Goal: Transaction & Acquisition: Book appointment/travel/reservation

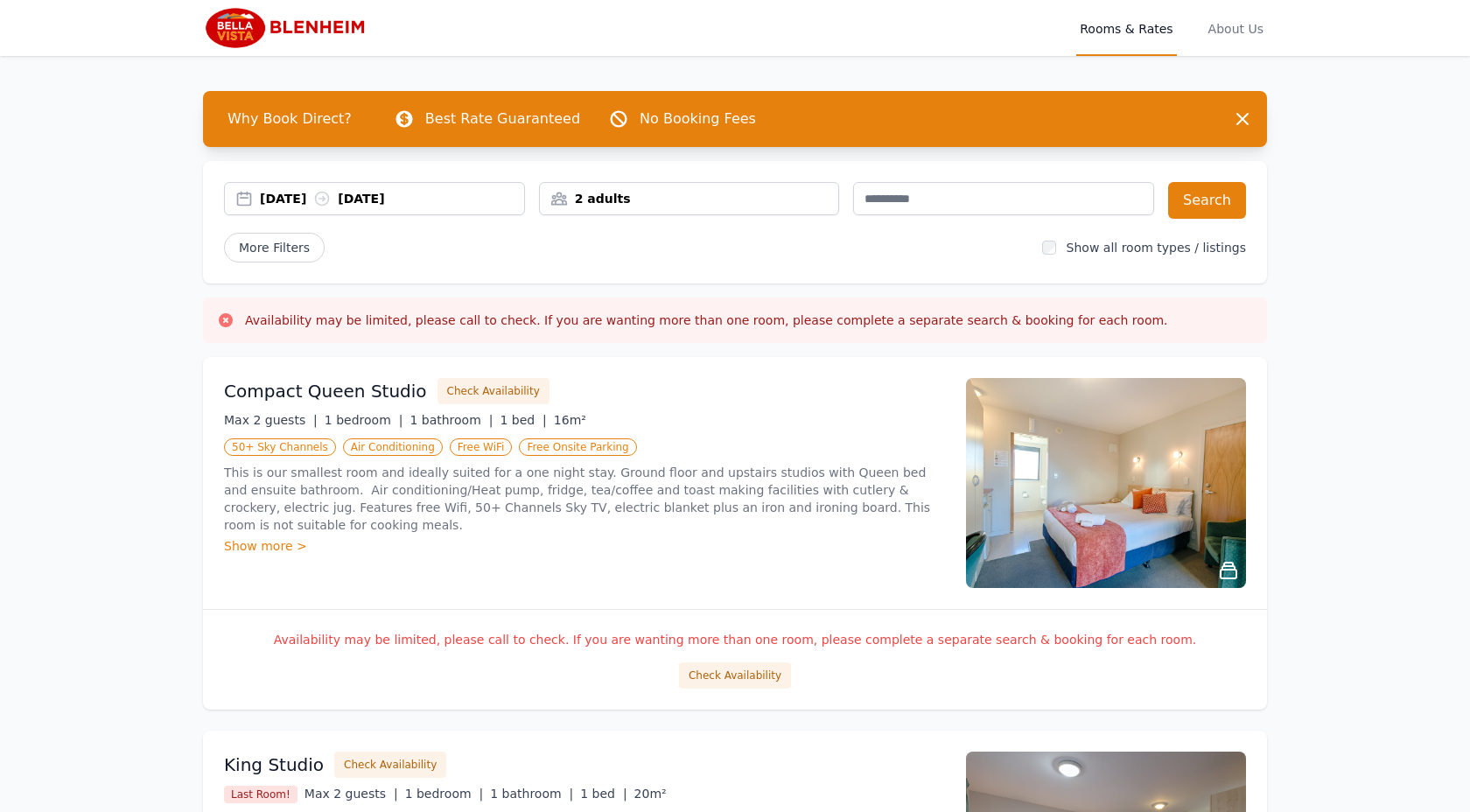
click at [654, 198] on div "2 adults" at bounding box center [690, 198] width 300 height 17
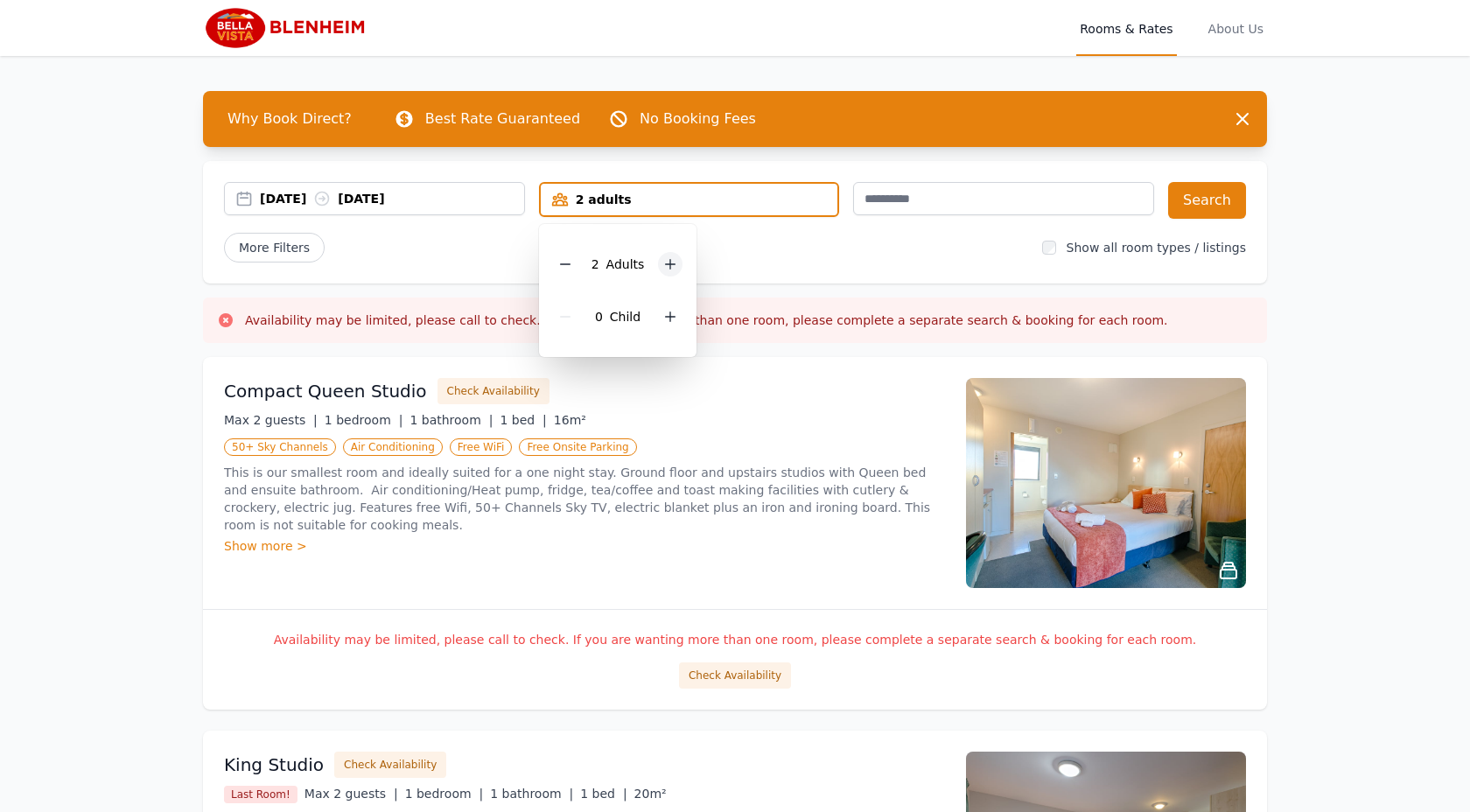
click at [667, 264] on icon at bounding box center [670, 264] width 14 height 14
click at [440, 191] on div "[DATE] [DATE]" at bounding box center [392, 198] width 264 height 17
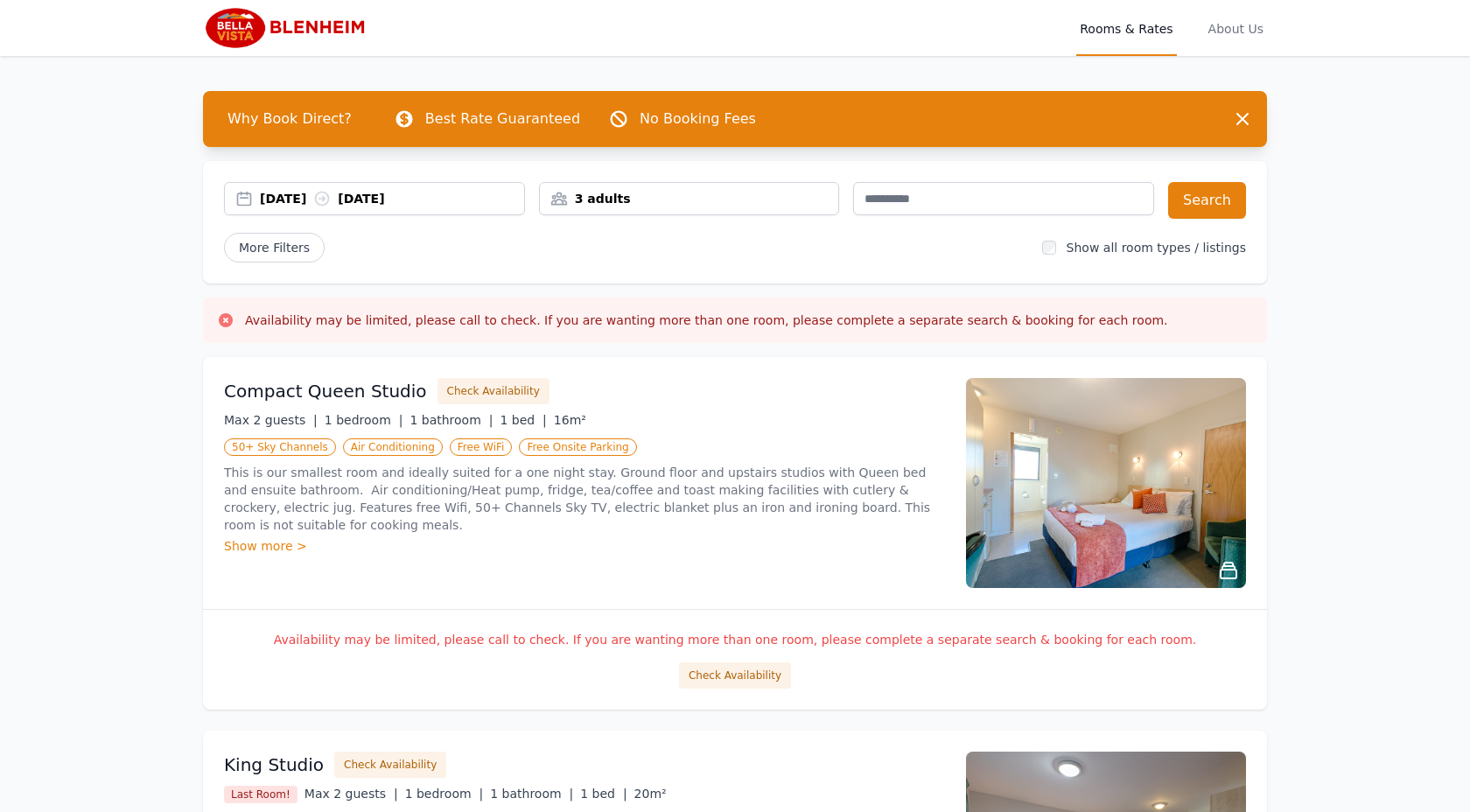
click at [470, 209] on div "[DATE] [DATE]" at bounding box center [374, 198] width 301 height 34
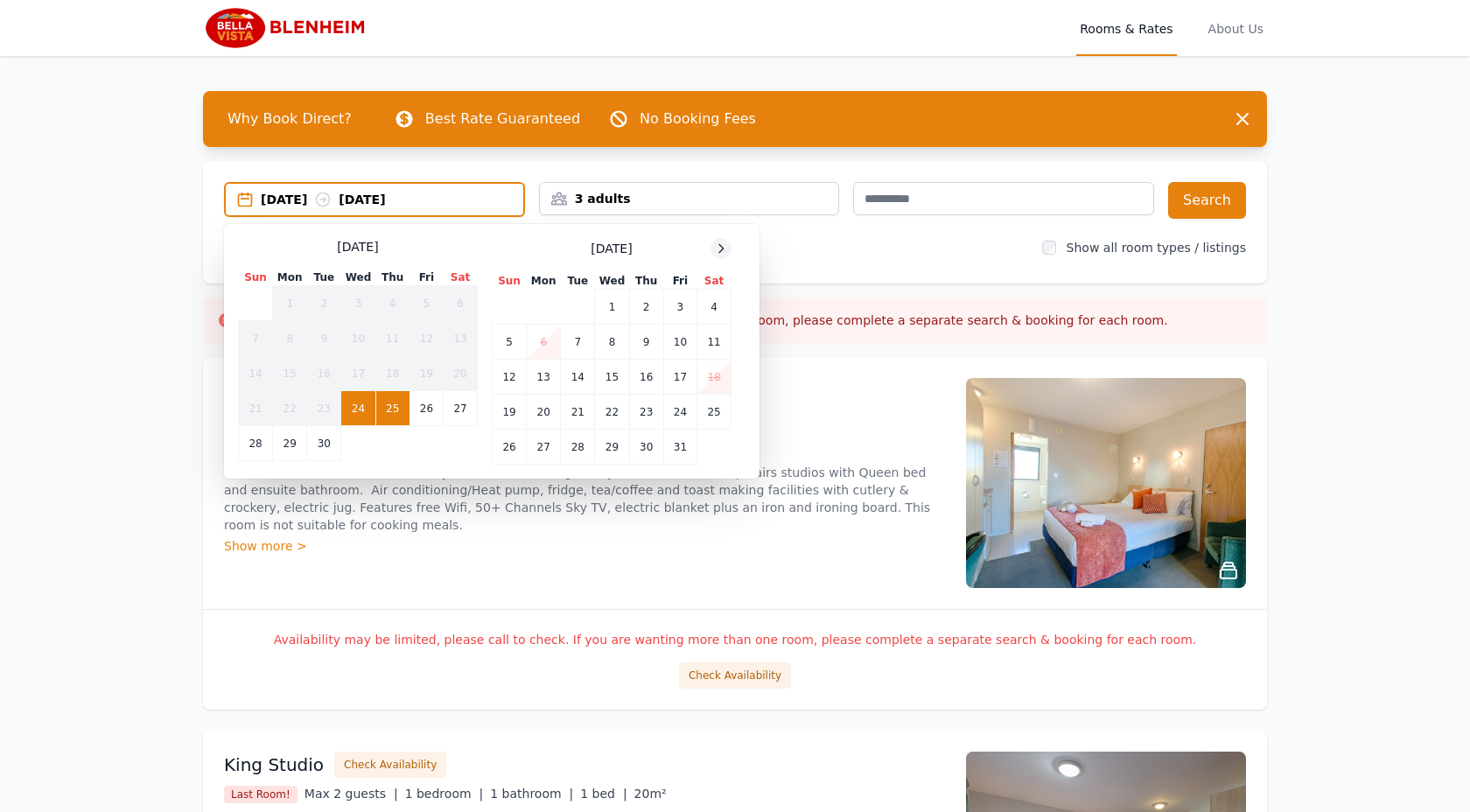
click at [731, 244] on span at bounding box center [721, 249] width 21 height 21
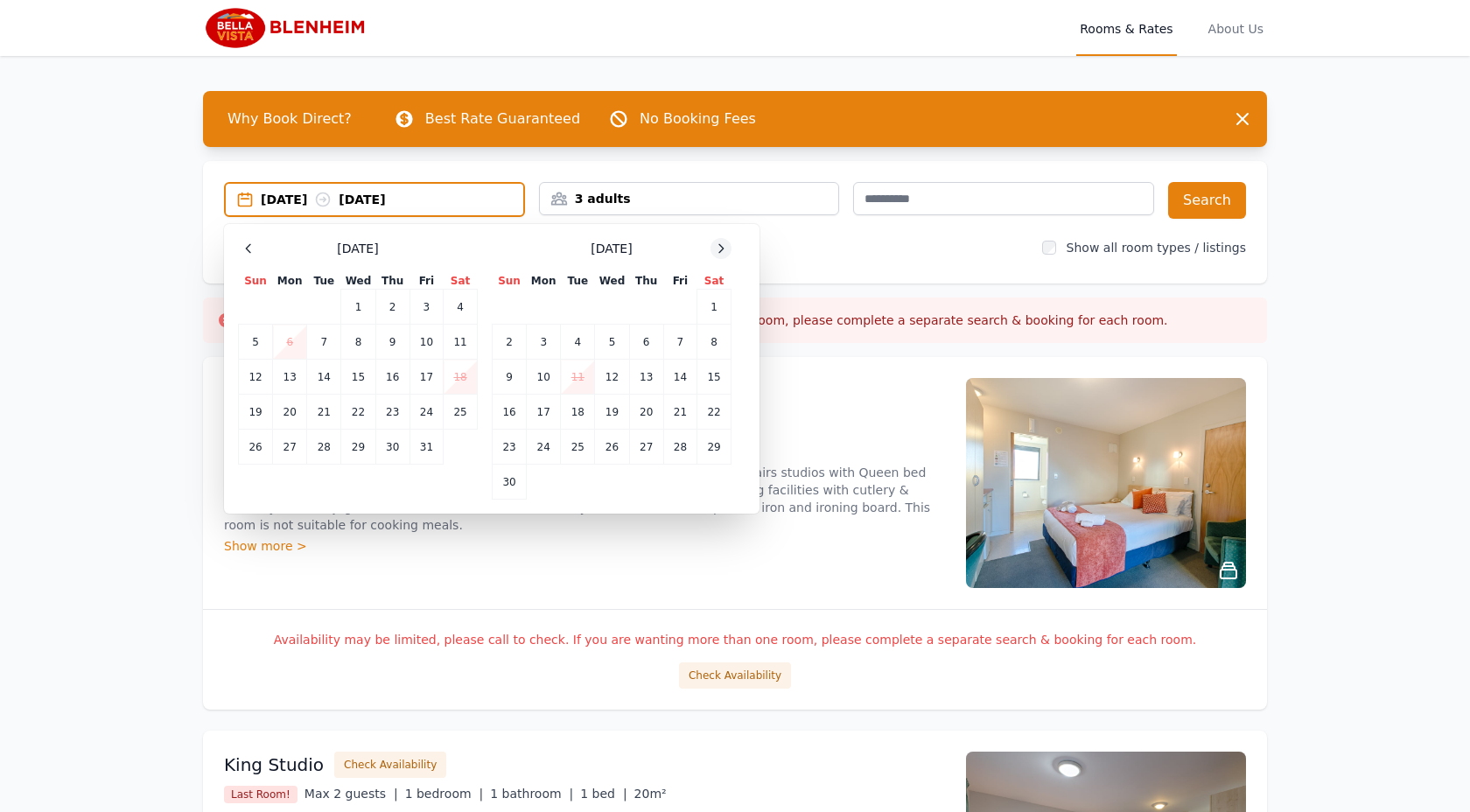
click at [731, 244] on div at bounding box center [721, 249] width 21 height 21
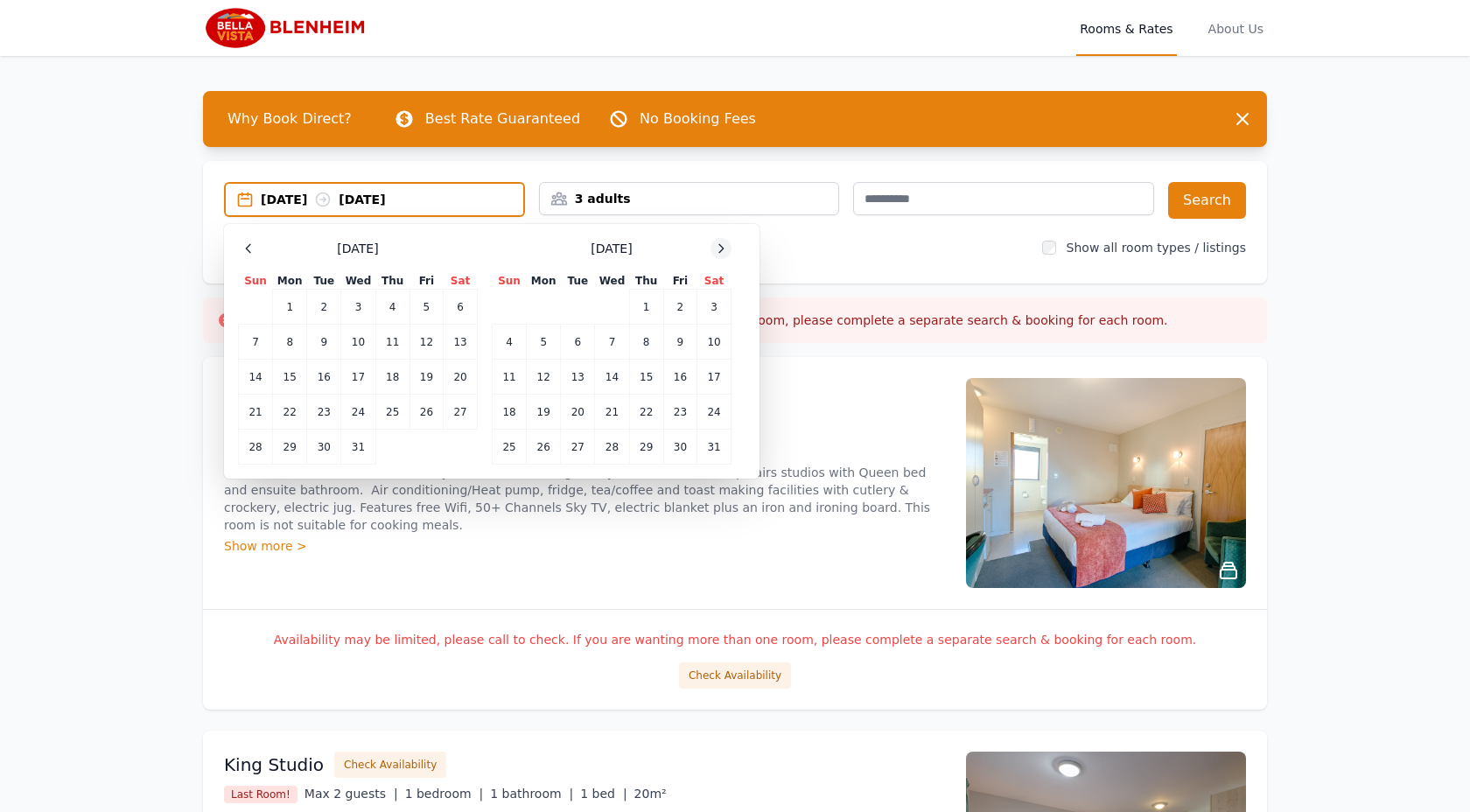
click at [731, 244] on div at bounding box center [721, 249] width 21 height 21
click at [708, 347] on td "14" at bounding box center [714, 342] width 34 height 35
click at [544, 379] on td "16" at bounding box center [544, 377] width 34 height 35
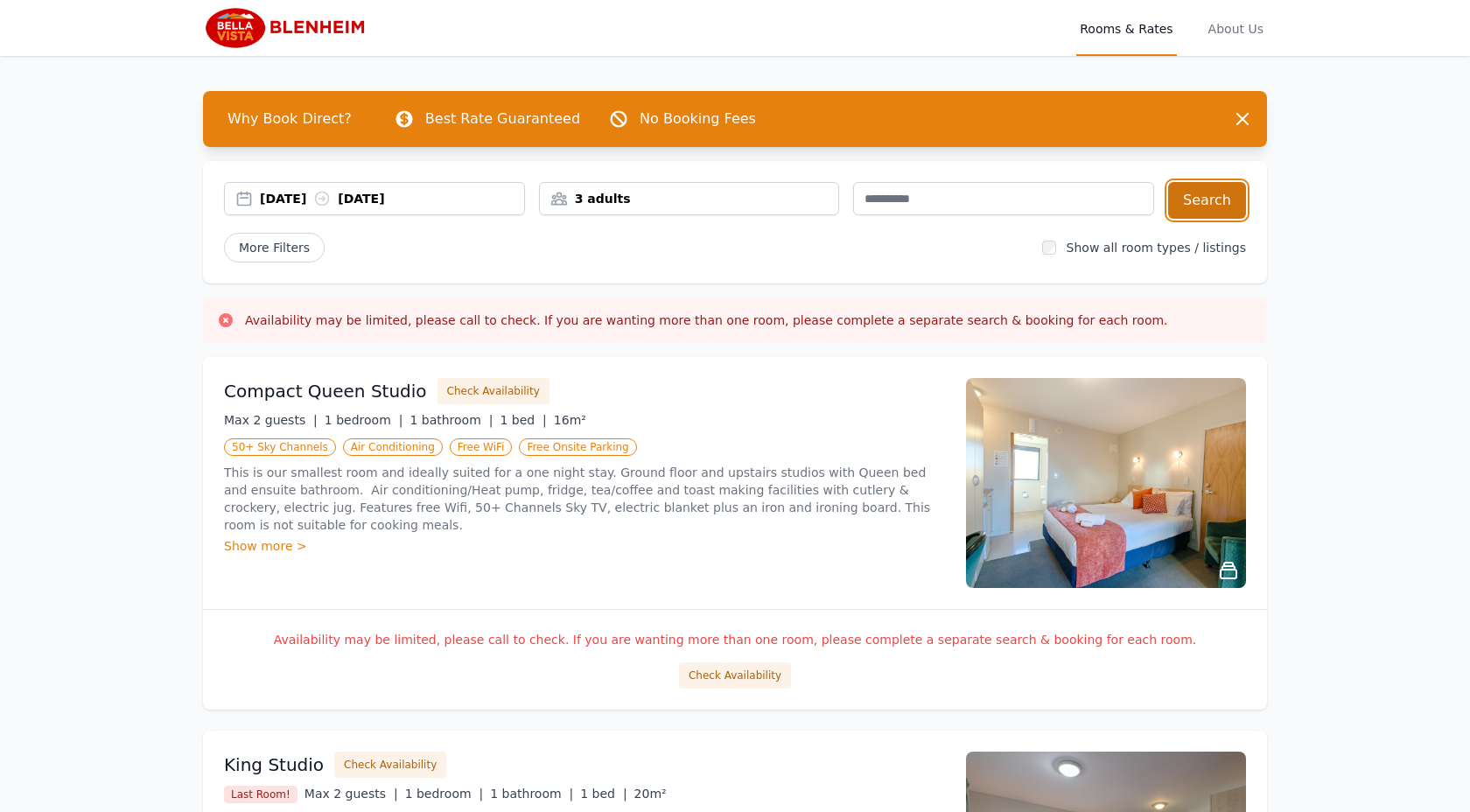
click at [1184, 200] on button "Search" at bounding box center [1207, 200] width 78 height 36
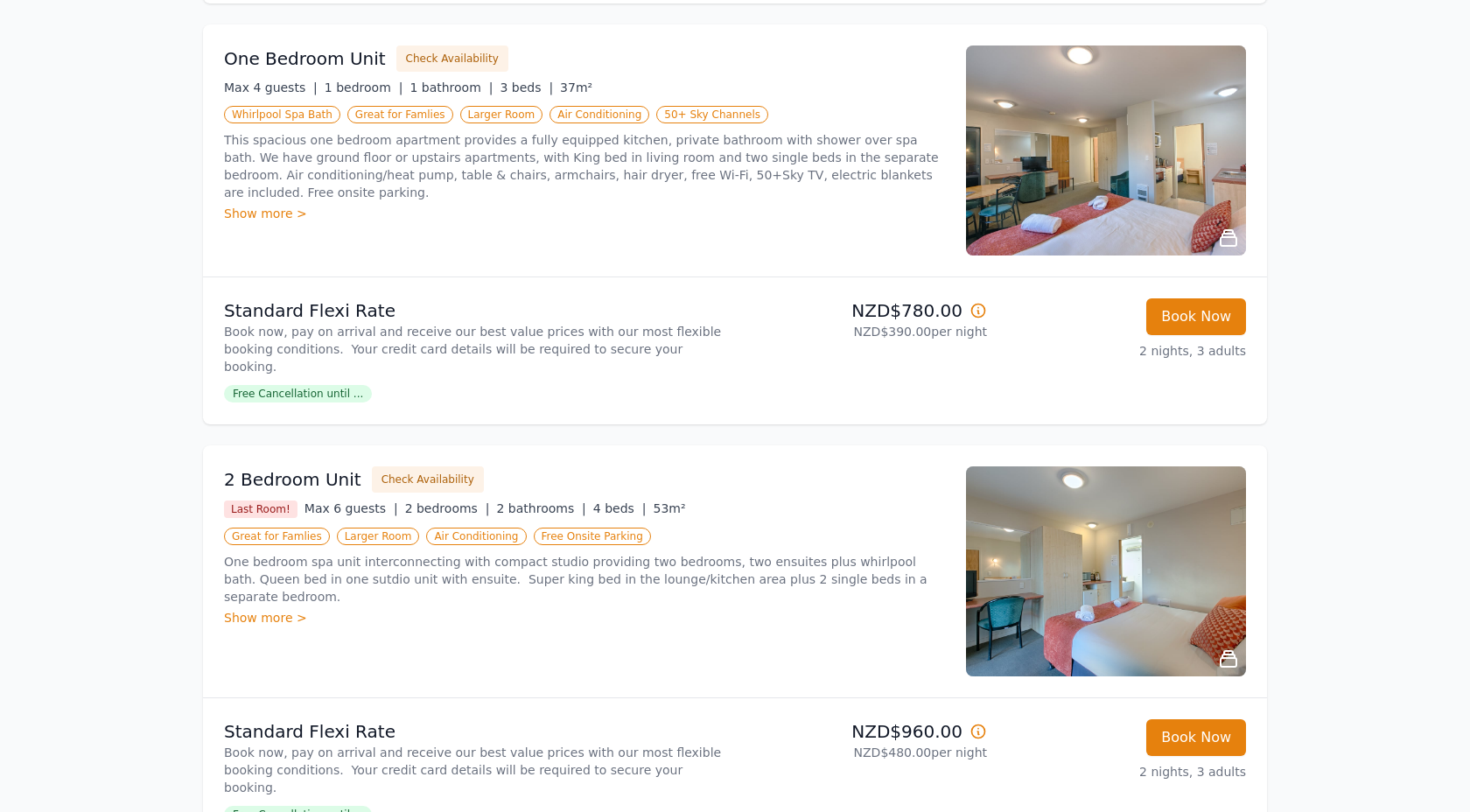
scroll to position [988, 0]
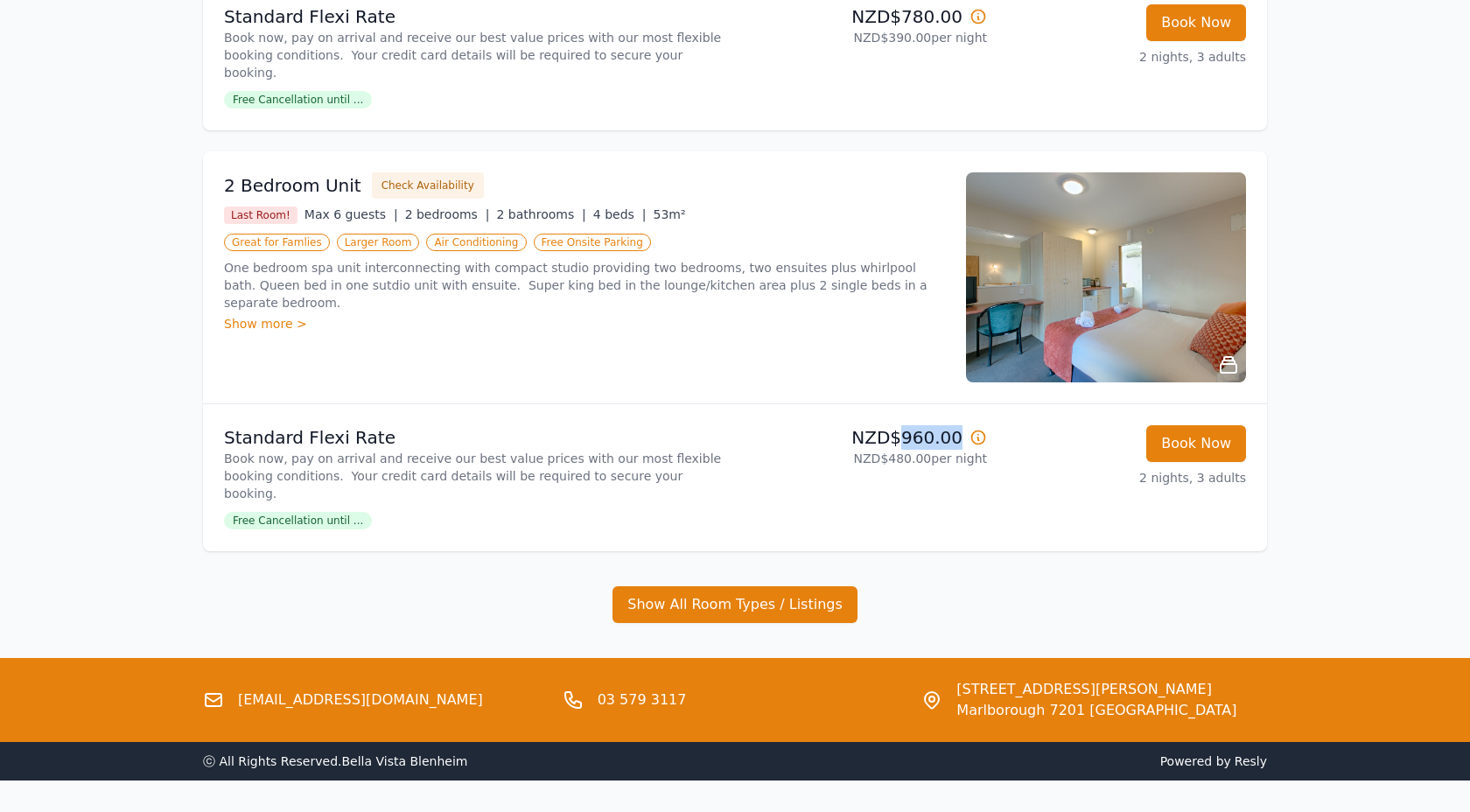
drag, startPoint x: 907, startPoint y: 403, endPoint x: 958, endPoint y: 401, distance: 51.0
click at [958, 425] on p "NZD$960.00" at bounding box center [865, 438] width 245 height 25
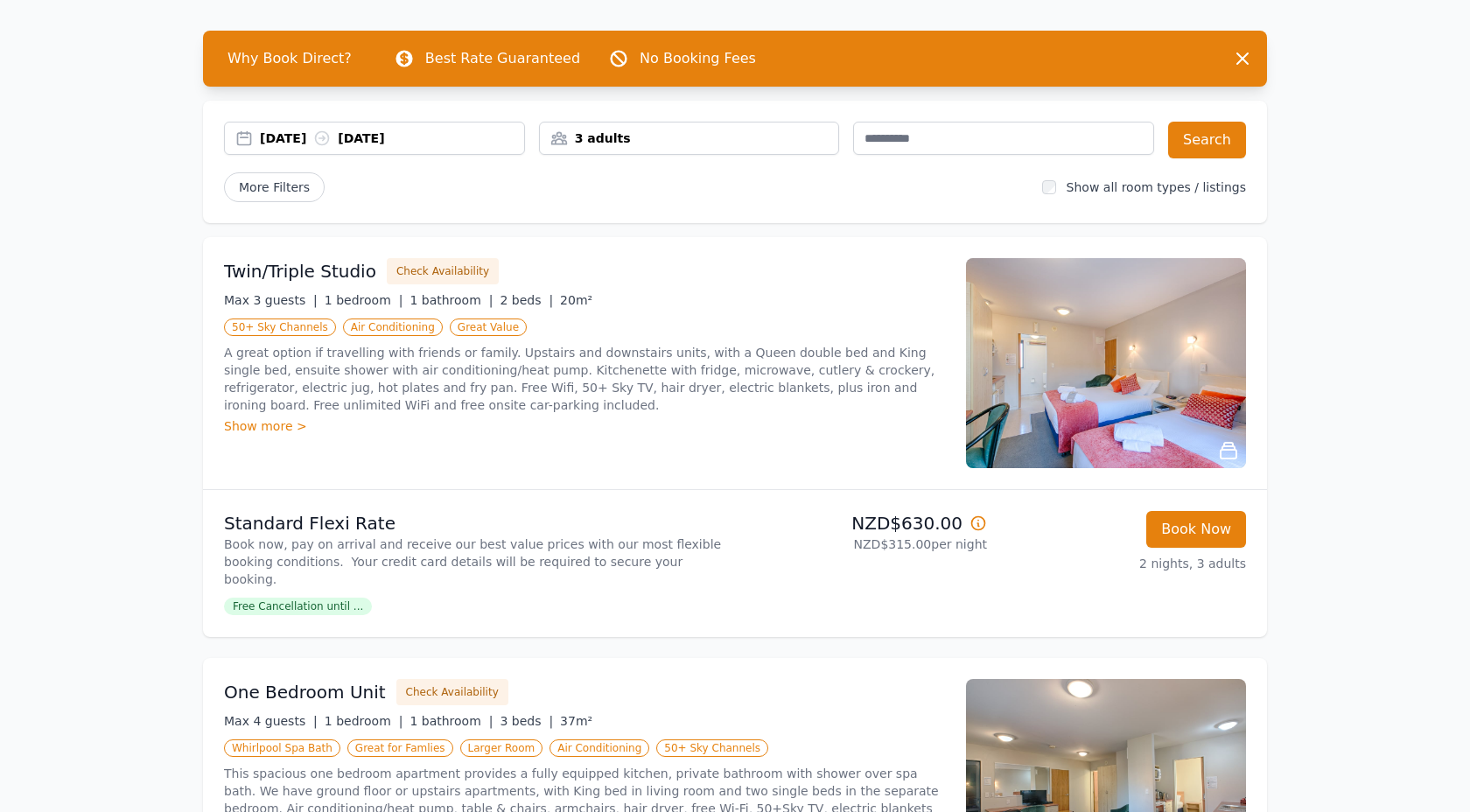
scroll to position [0, 0]
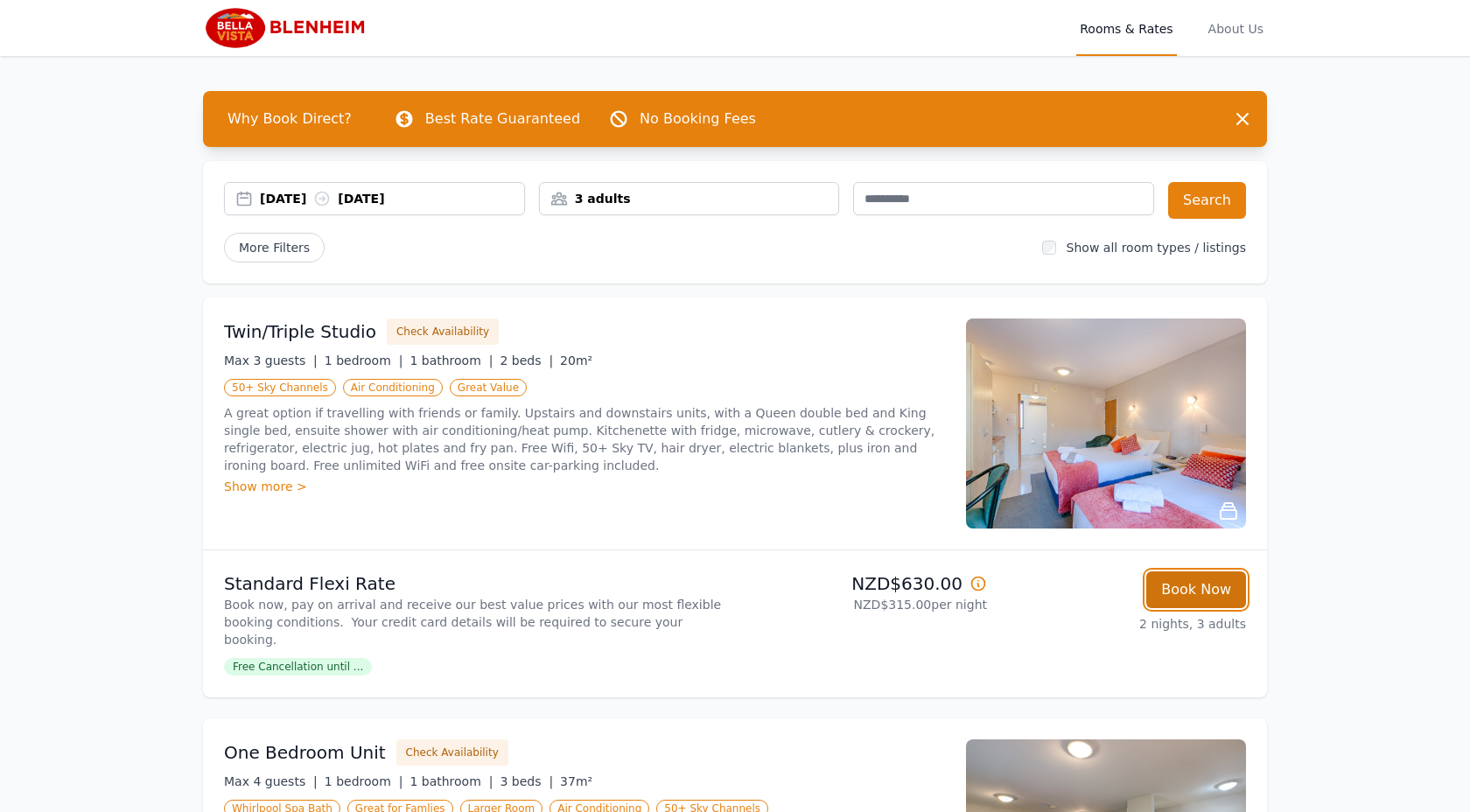
click at [1194, 586] on button "Book Now" at bounding box center [1196, 590] width 100 height 36
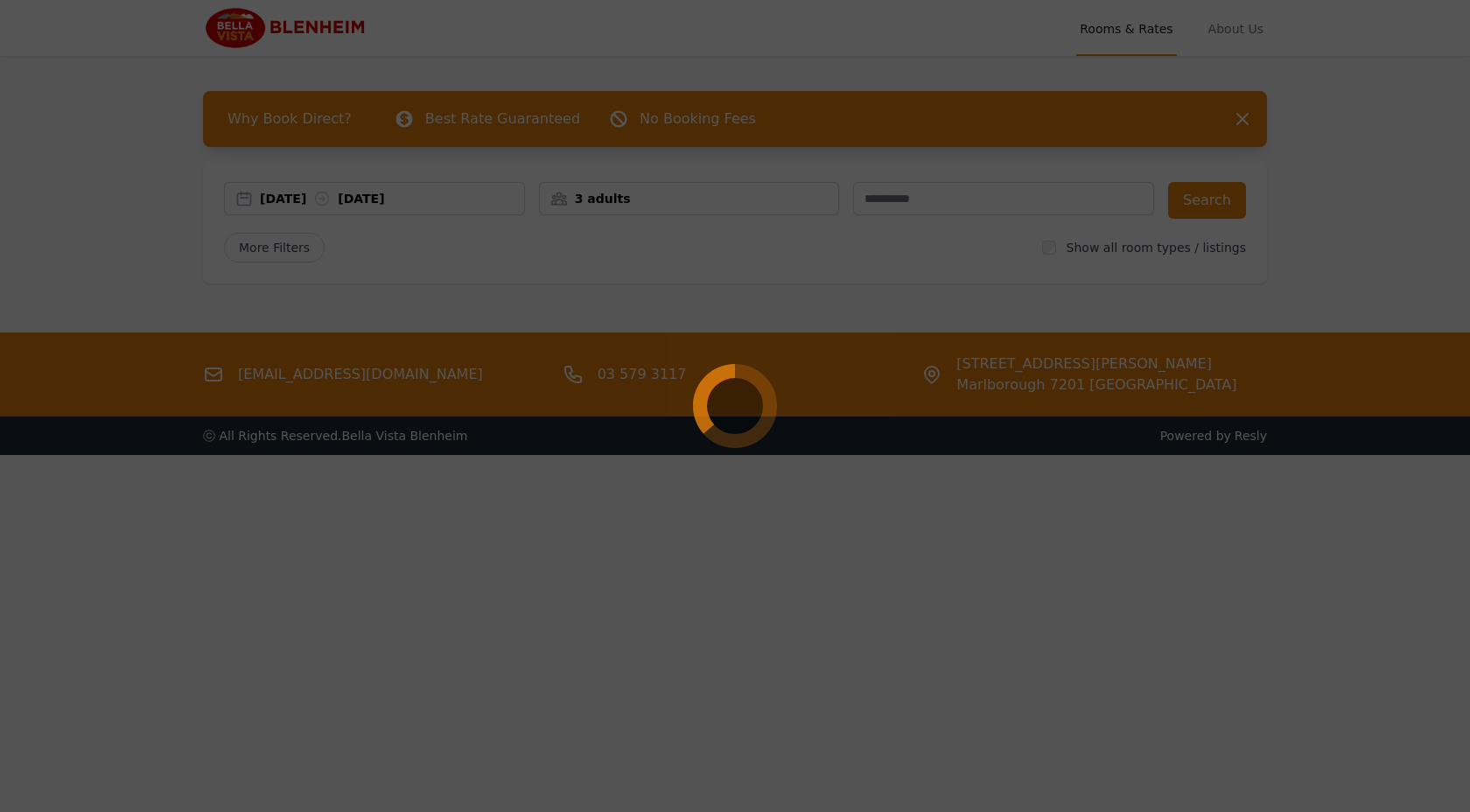
select select "**"
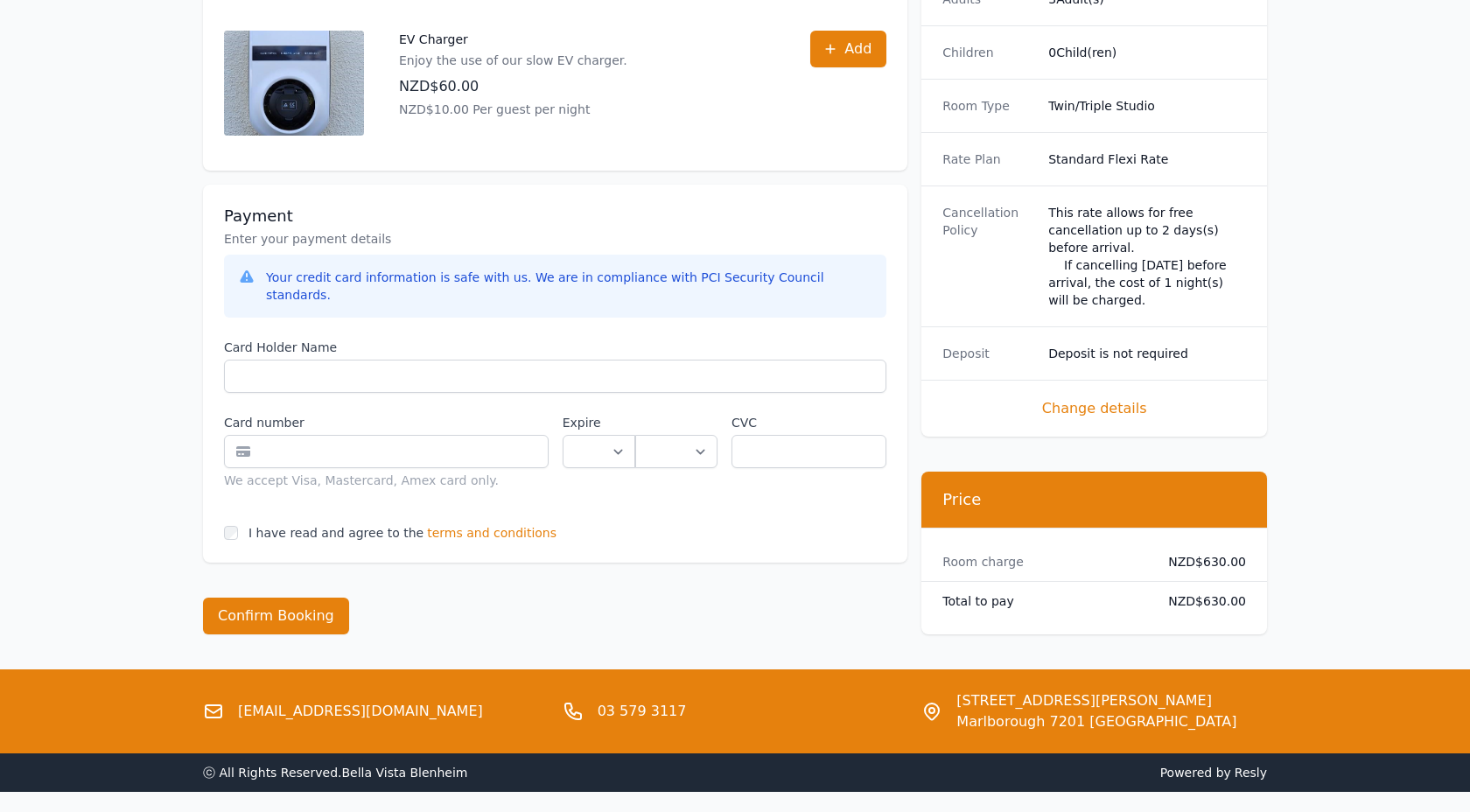
scroll to position [748, 0]
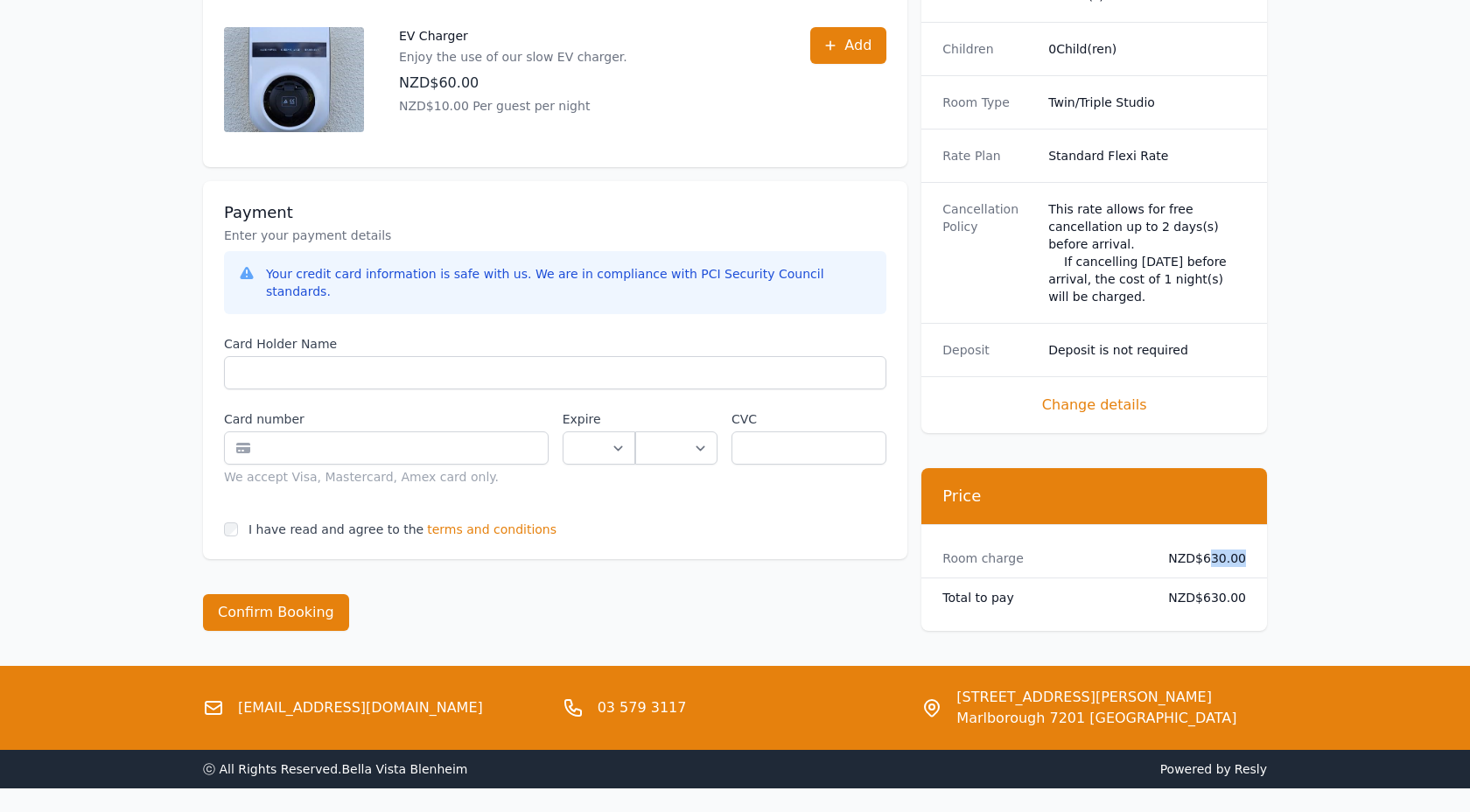
drag, startPoint x: 1210, startPoint y: 524, endPoint x: 1263, endPoint y: 527, distance: 53.1
click at [1263, 539] on div "Room charge NZD$630.00" at bounding box center [1094, 558] width 346 height 38
click at [1219, 550] on dd "NZD$630.00" at bounding box center [1200, 558] width 92 height 17
drag, startPoint x: 1206, startPoint y: 523, endPoint x: 1253, endPoint y: 523, distance: 47.0
click at [1253, 539] on div "Room charge NZD$630.00" at bounding box center [1094, 558] width 346 height 38
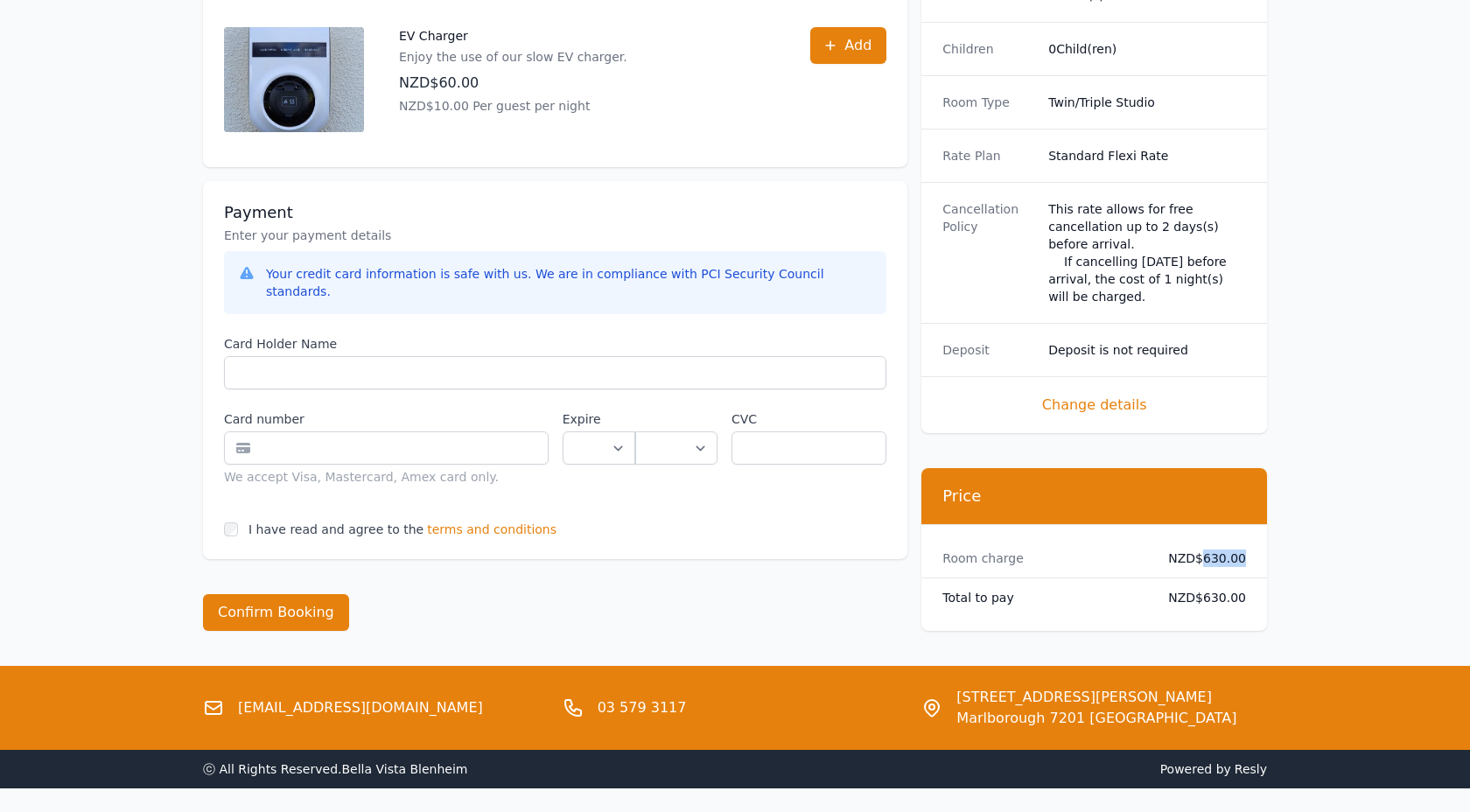
copy dd "630.00"
click at [1385, 294] on div "**********" at bounding box center [735, 20] width 1470 height 1537
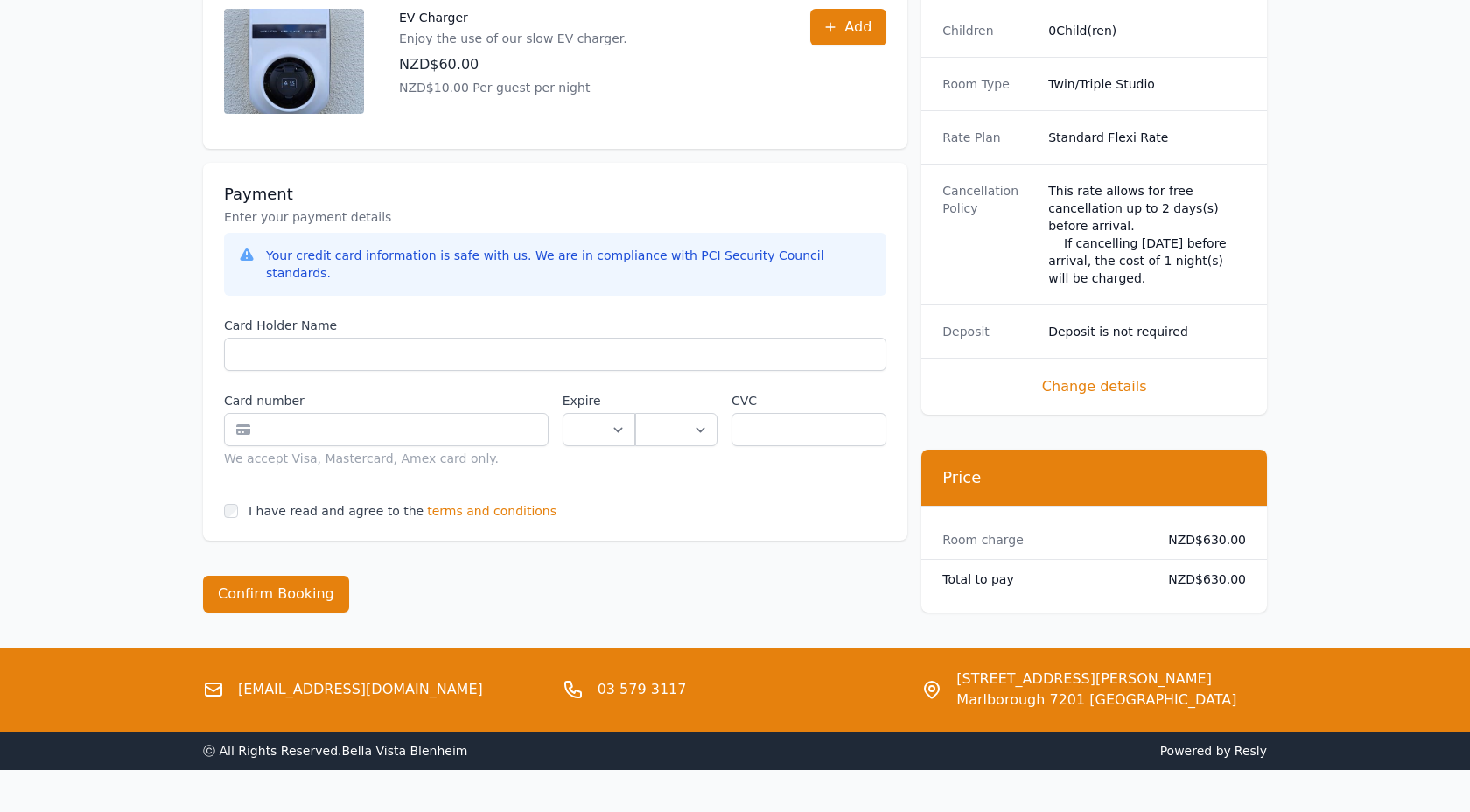
scroll to position [774, 0]
